Goal: Task Accomplishment & Management: Use online tool/utility

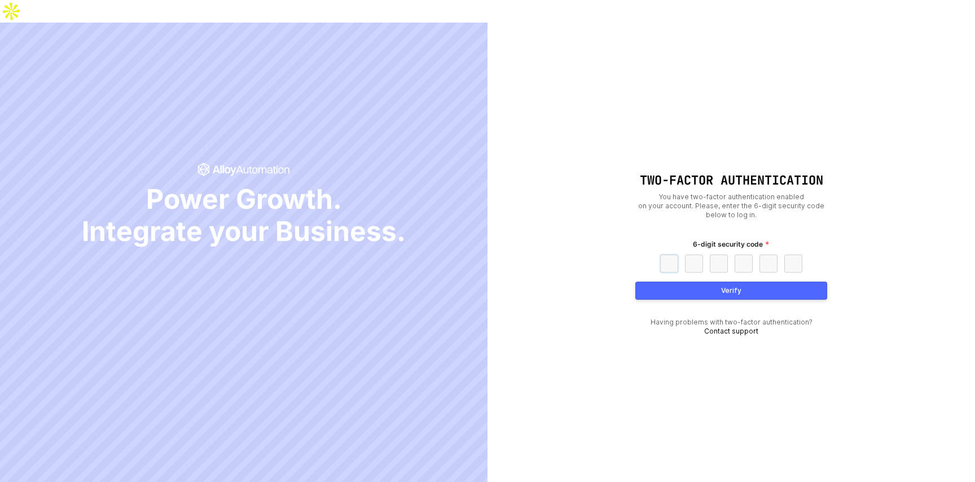
paste input "5"
type input "5"
type input "6"
type input "4"
type input "0"
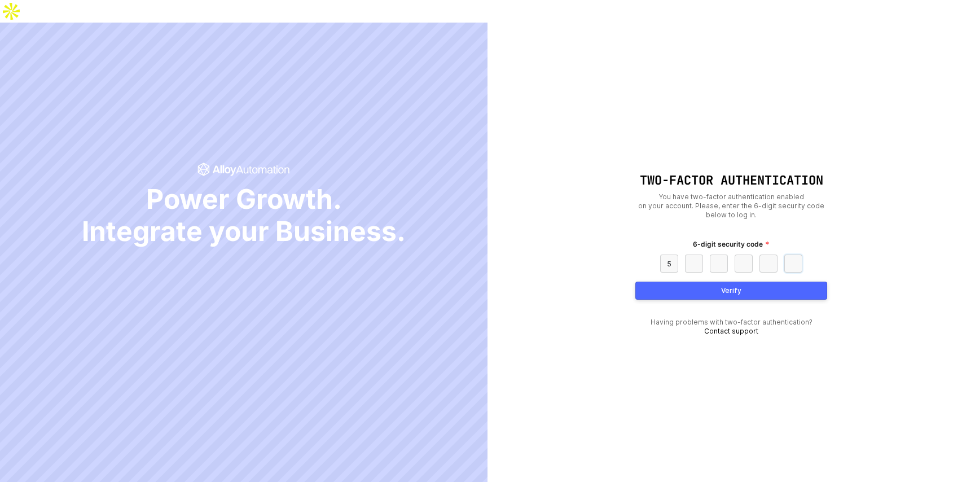
type input "3"
type input "1"
click at [761, 281] on button "Verify" at bounding box center [731, 290] width 192 height 18
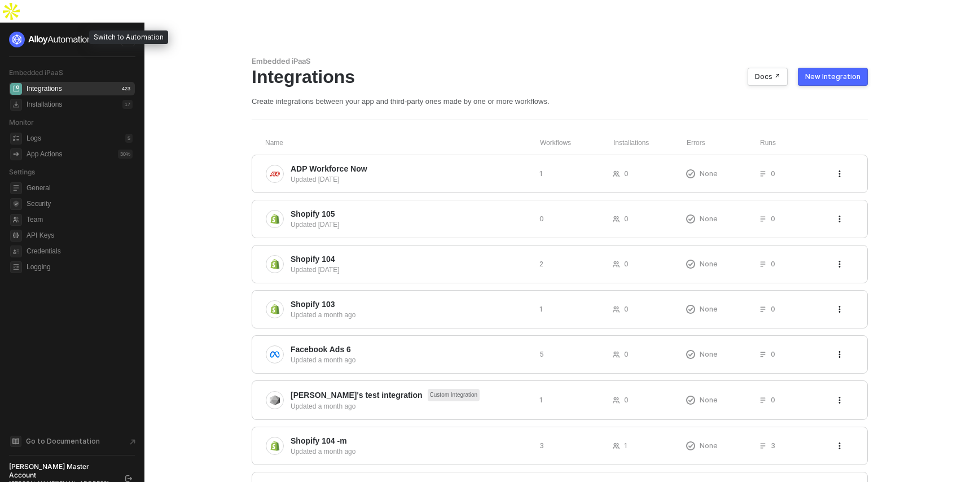
click at [128, 37] on icon "icon-swap" at bounding box center [128, 39] width 6 height 5
